Goal: Find specific page/section: Find specific page/section

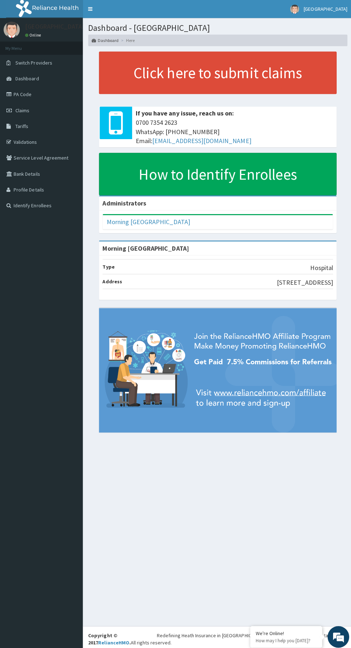
click at [48, 77] on link "Dashboard" at bounding box center [41, 78] width 82 height 16
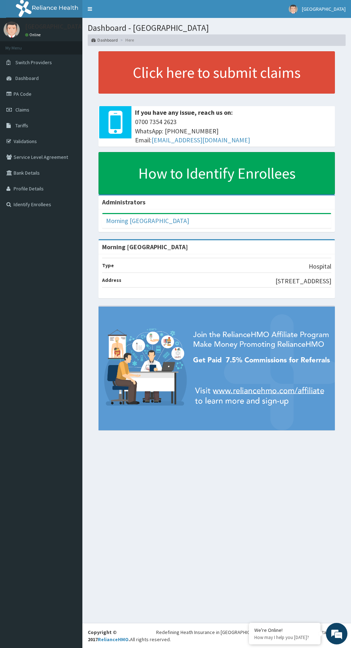
click at [44, 80] on link "Dashboard" at bounding box center [41, 78] width 82 height 16
click at [48, 76] on link "Dashboard" at bounding box center [41, 78] width 82 height 16
click at [36, 88] on link "PA Code" at bounding box center [41, 94] width 82 height 16
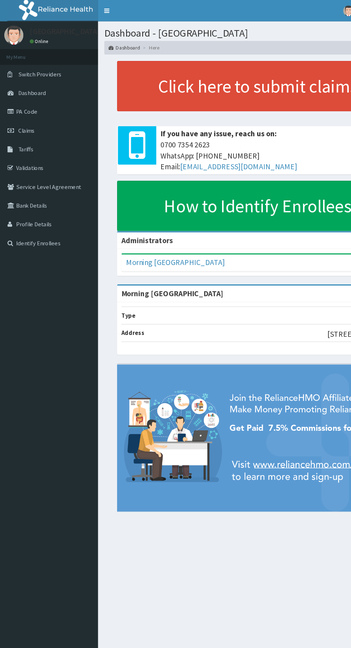
click at [21, 78] on span "Dashboard" at bounding box center [26, 78] width 23 height 6
